Goal: Information Seeking & Learning: Learn about a topic

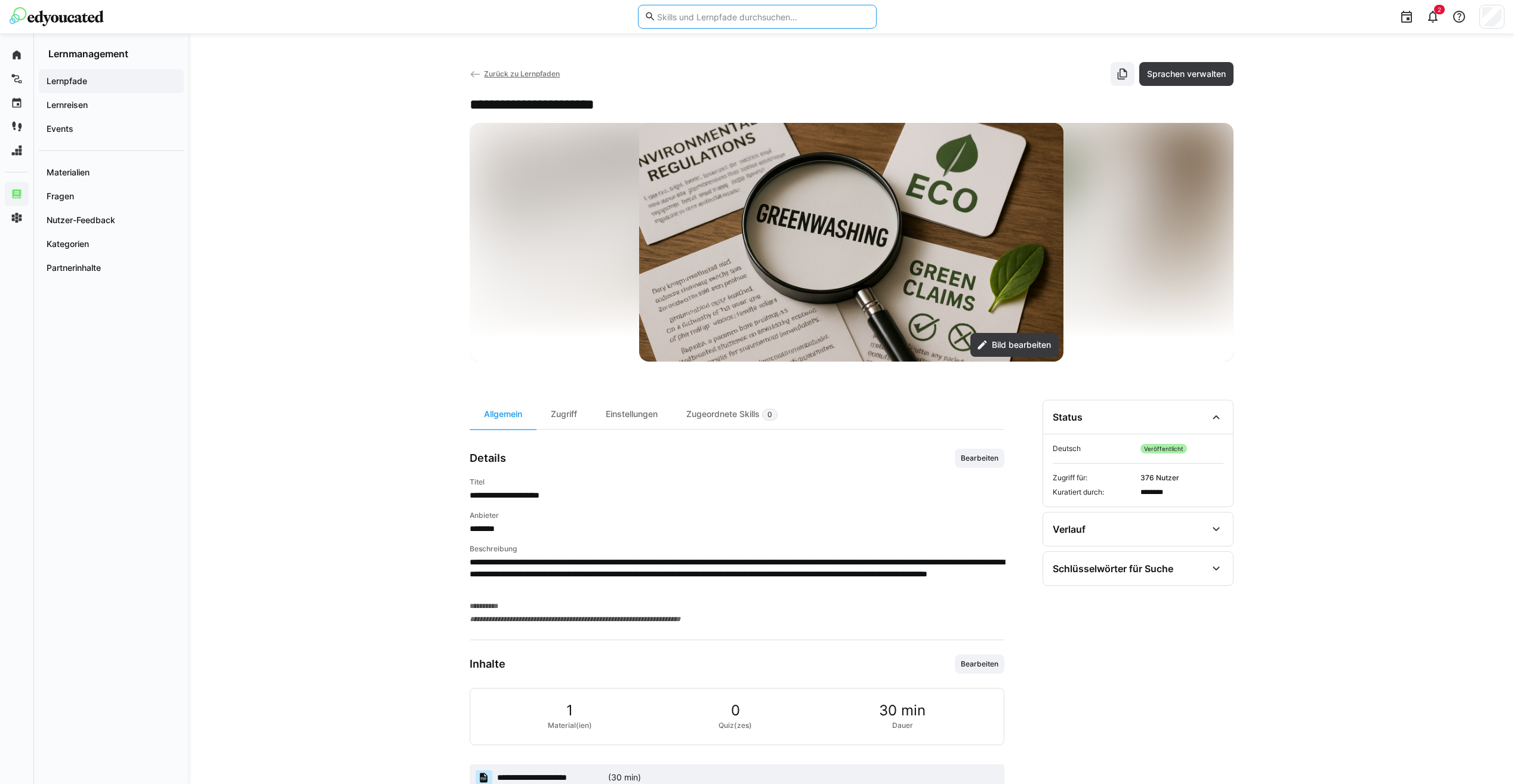
click at [818, 18] on input "text" at bounding box center [762, 17] width 213 height 11
type input "b2b"
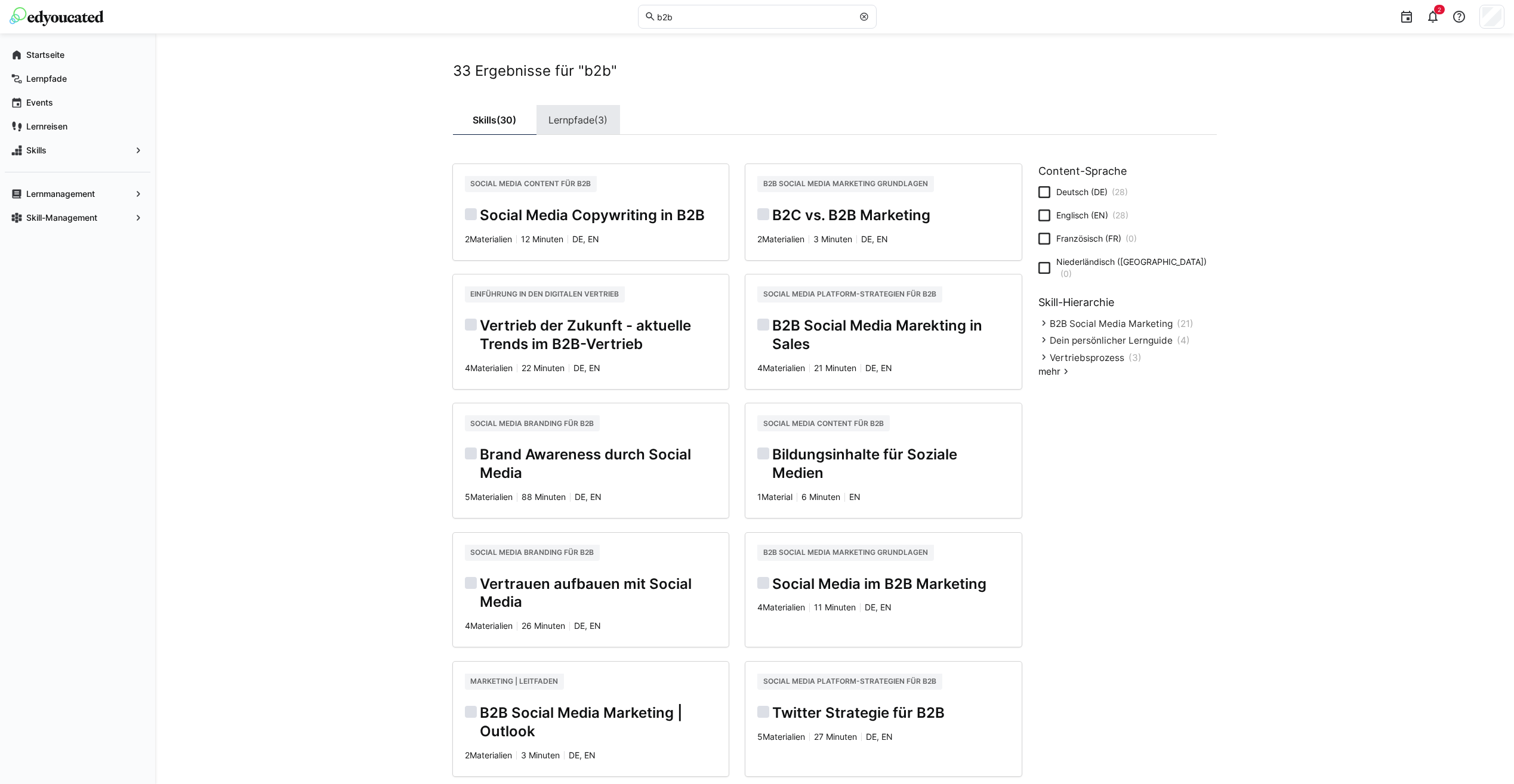
click at [565, 122] on link "Lernpfade (3)" at bounding box center [578, 119] width 83 height 30
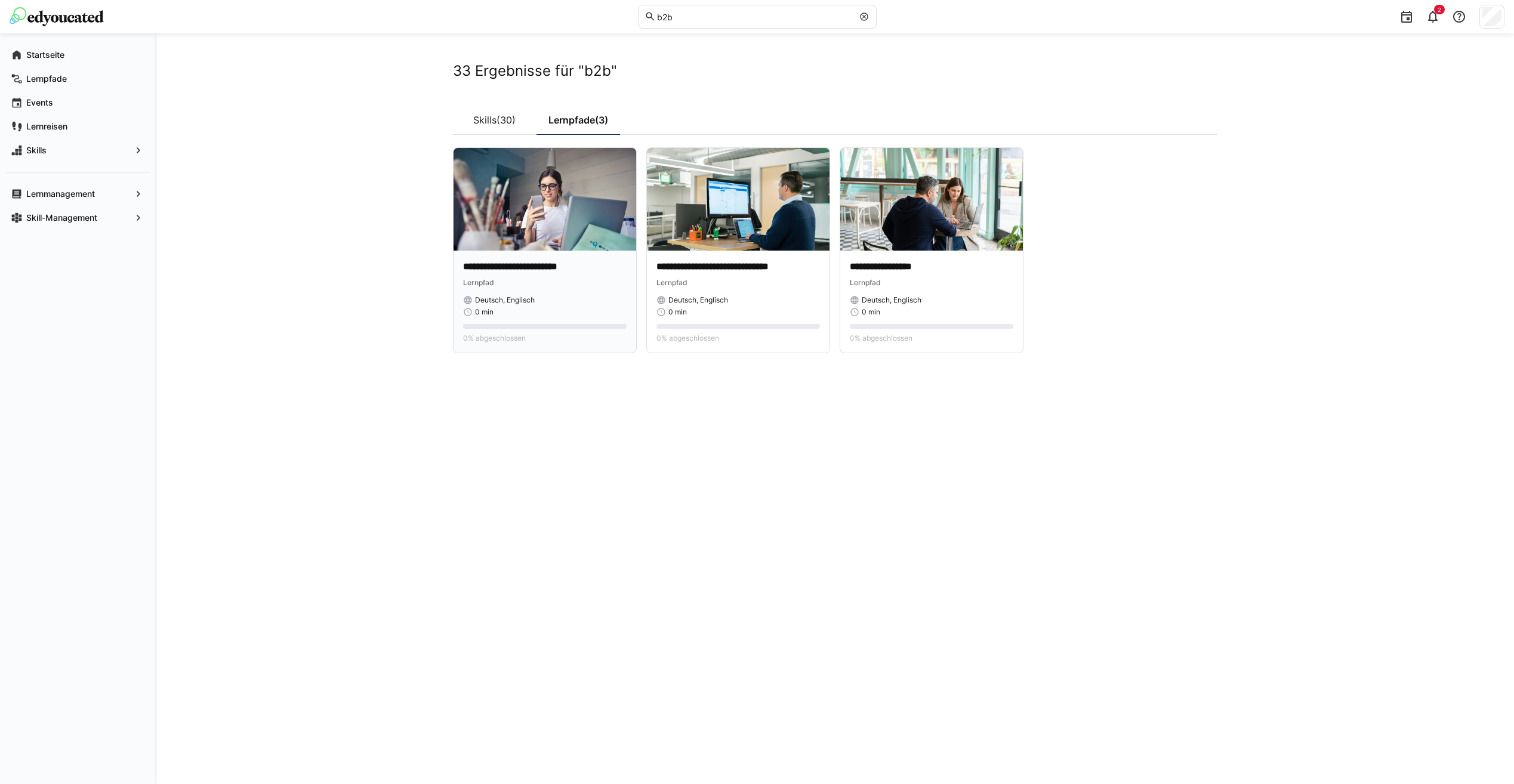
click at [547, 271] on p "**********" at bounding box center [545, 266] width 164 height 14
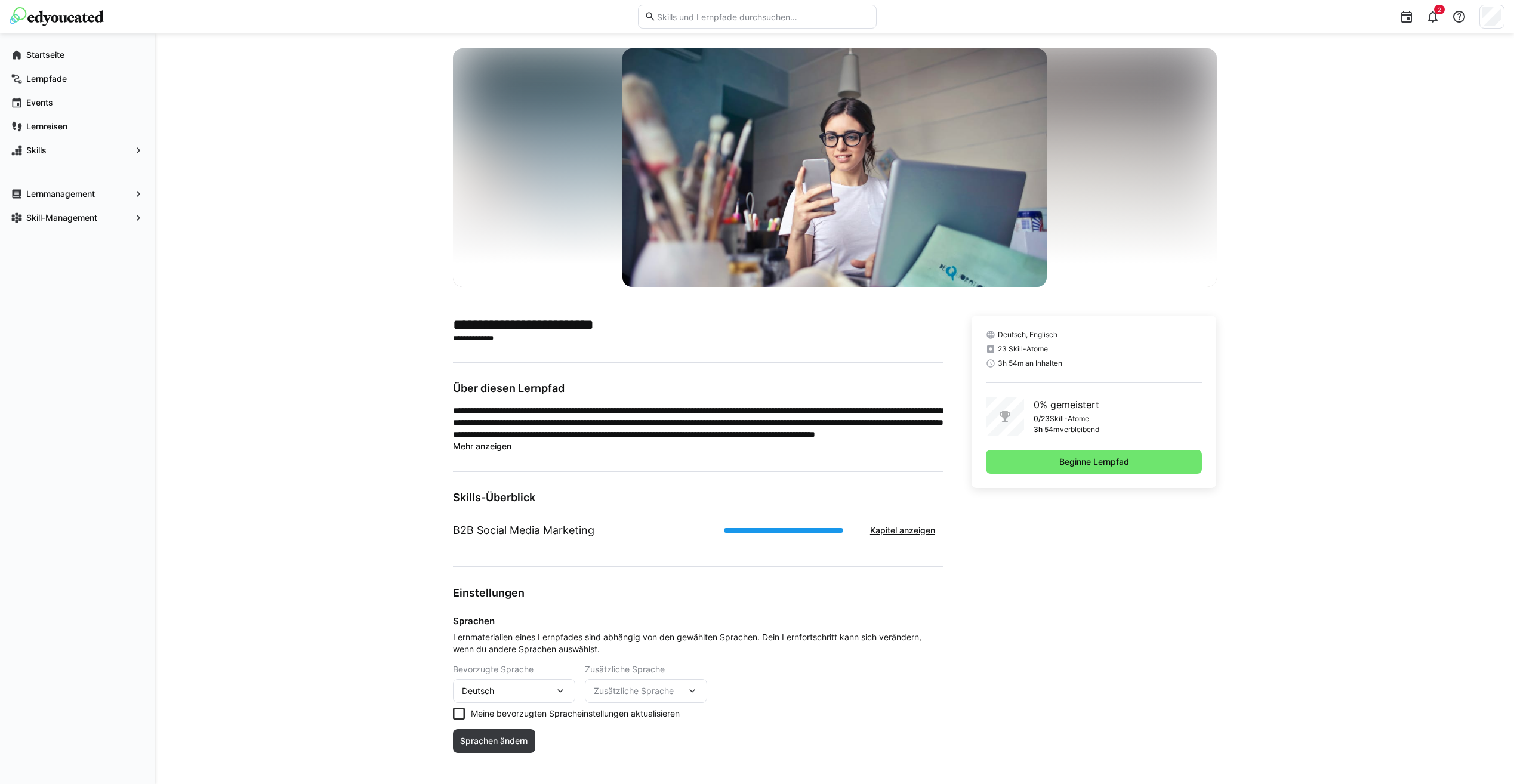
scroll to position [25, 0]
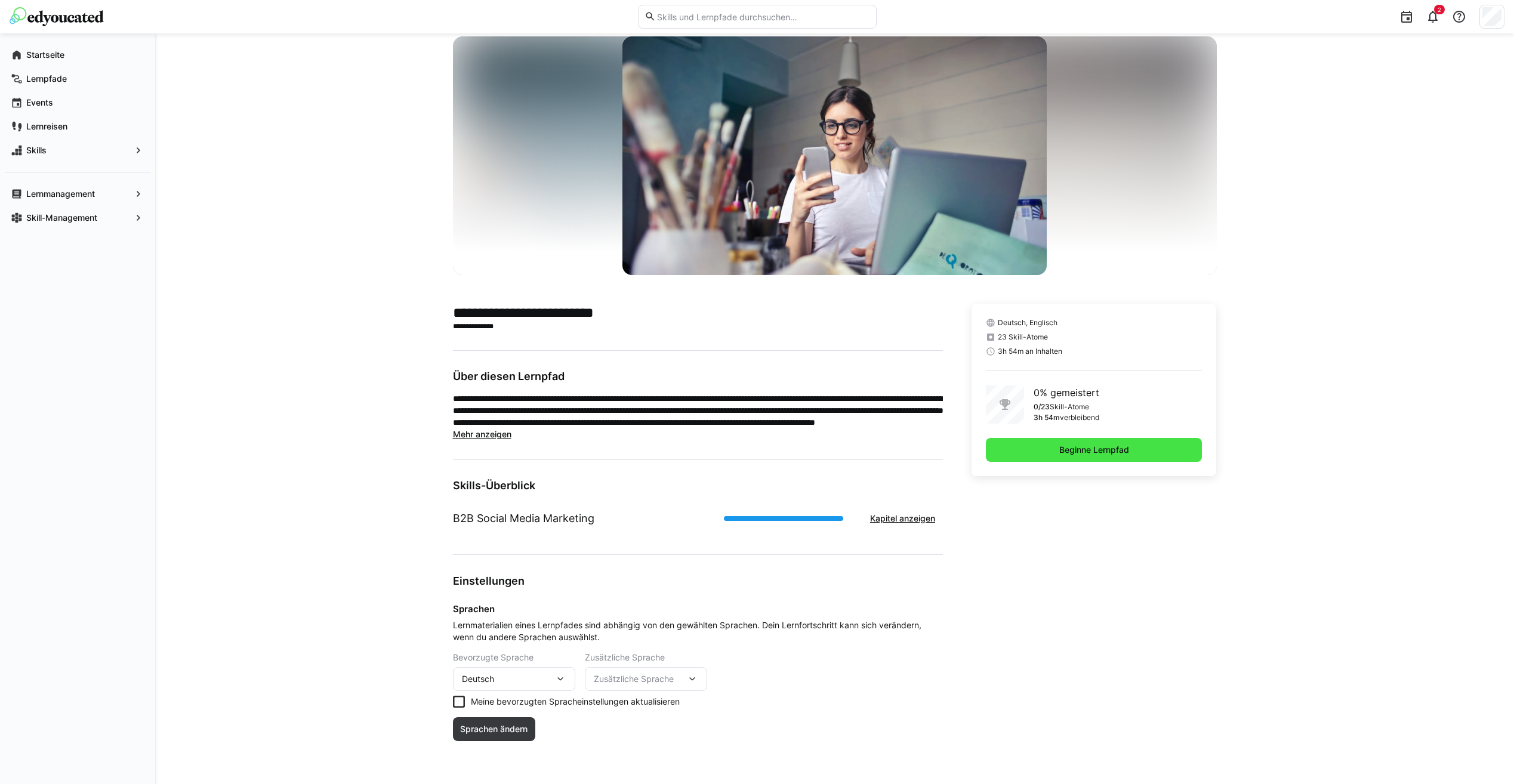
click at [1098, 438] on div "Deutsch, Englisch 23 Skill-Atome 3h 54m an Inhalten 0% gemeistert 0/23 Skill-At…" at bounding box center [1093, 389] width 245 height 173
click at [1098, 441] on span "Beginne Lernpfad" at bounding box center [1094, 450] width 217 height 23
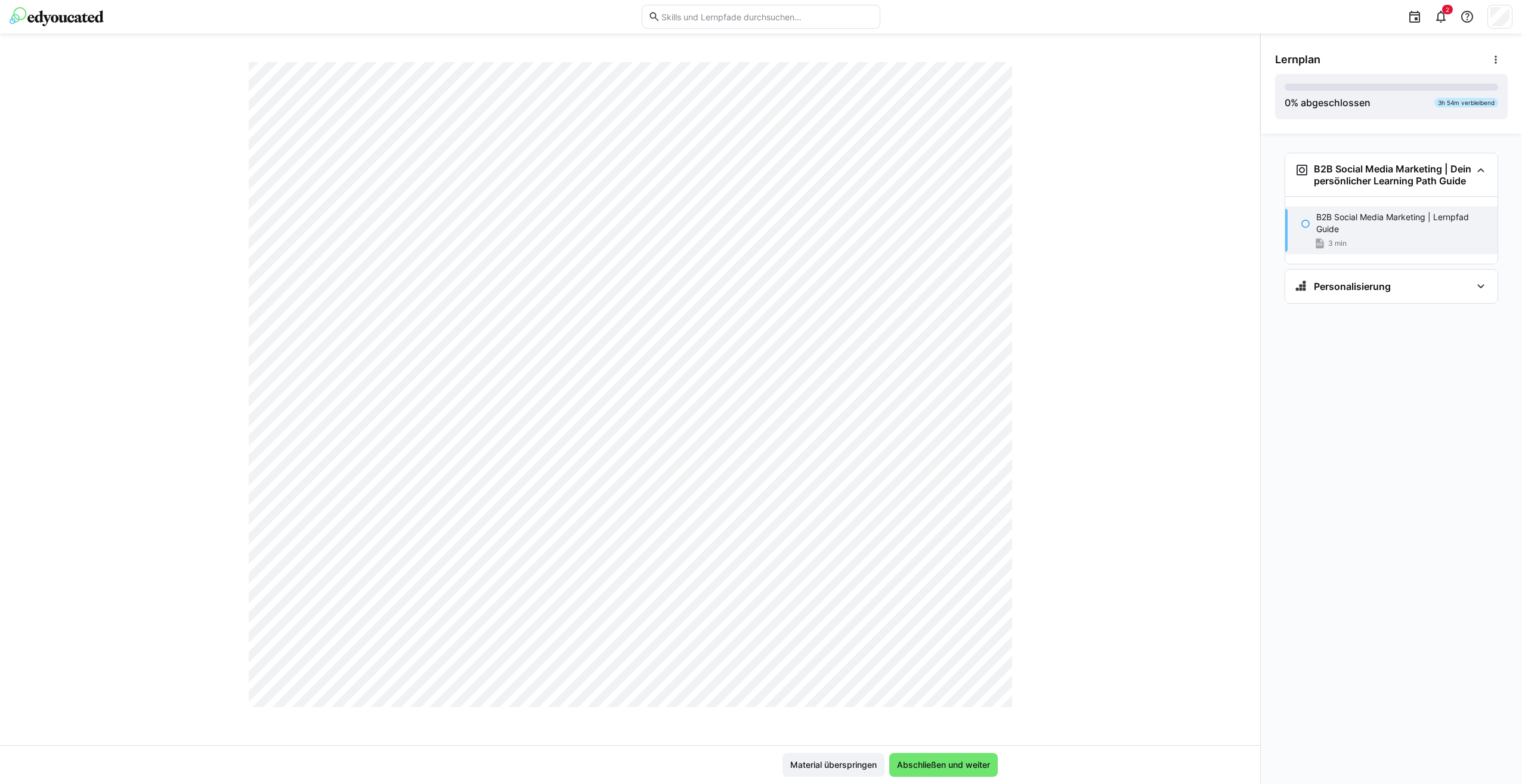
scroll to position [468, 0]
